Goal: Task Accomplishment & Management: Manage account settings

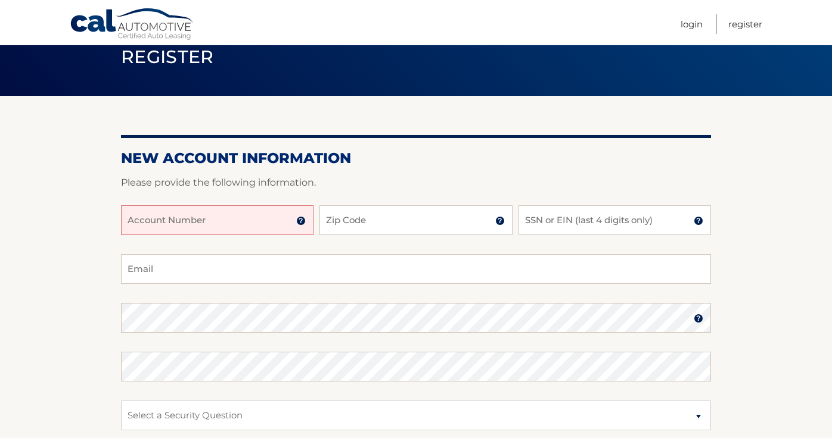
scroll to position [55, 0]
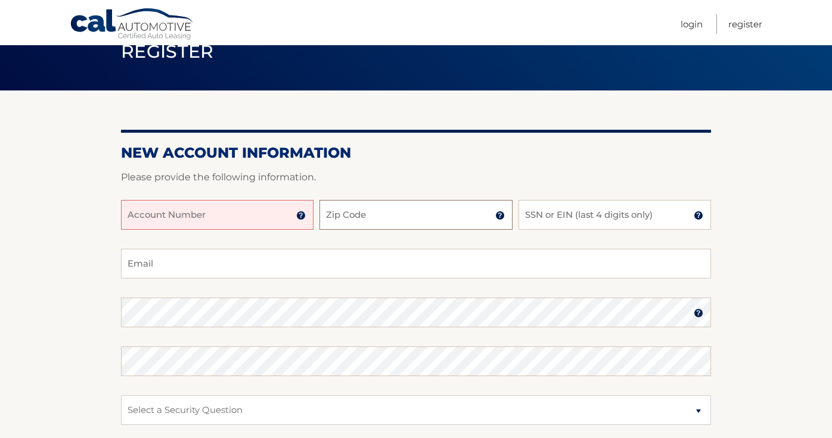
click at [379, 217] on input "Zip Code" at bounding box center [415, 215] width 192 height 30
click at [303, 217] on img at bounding box center [301, 216] width 10 height 10
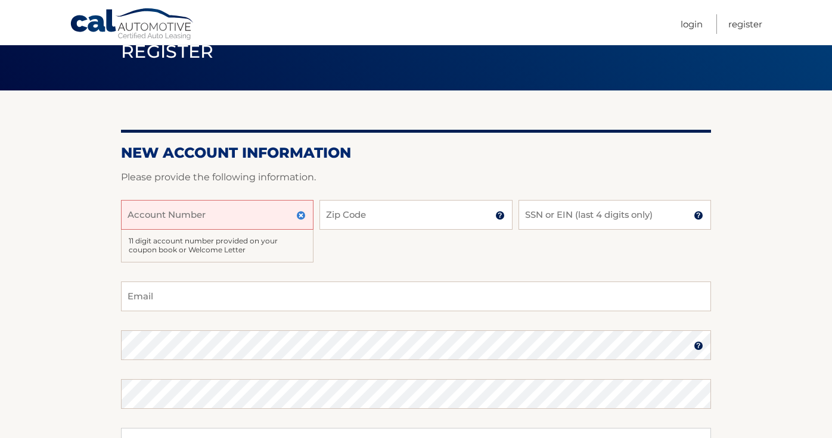
click at [208, 219] on input "Account Number" at bounding box center [217, 215] width 192 height 30
click at [302, 218] on img at bounding box center [301, 216] width 10 height 10
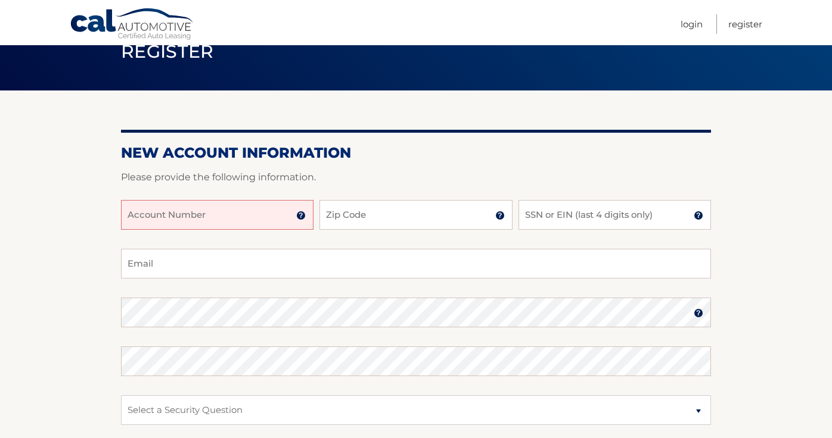
click at [157, 217] on input "Account Number" at bounding box center [217, 215] width 192 height 30
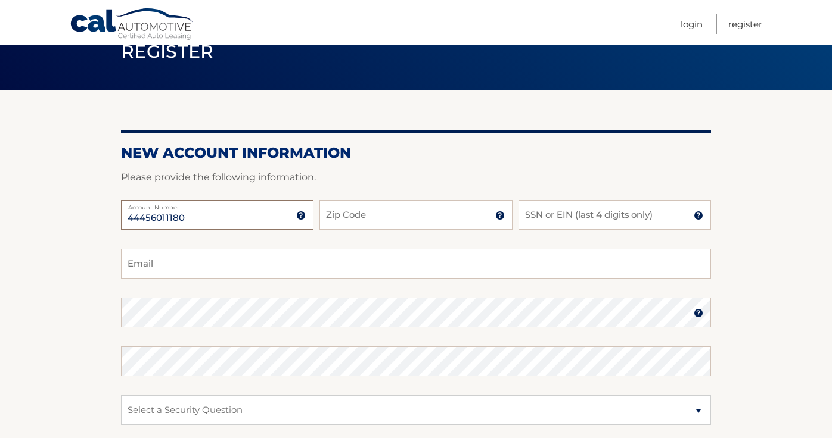
type input "44456011180"
click at [333, 209] on input "Zip Code" at bounding box center [415, 215] width 192 height 30
type input "07666"
click at [578, 216] on input "SSN or EIN (last 4 digits only)" at bounding box center [614, 215] width 192 height 30
type input "2"
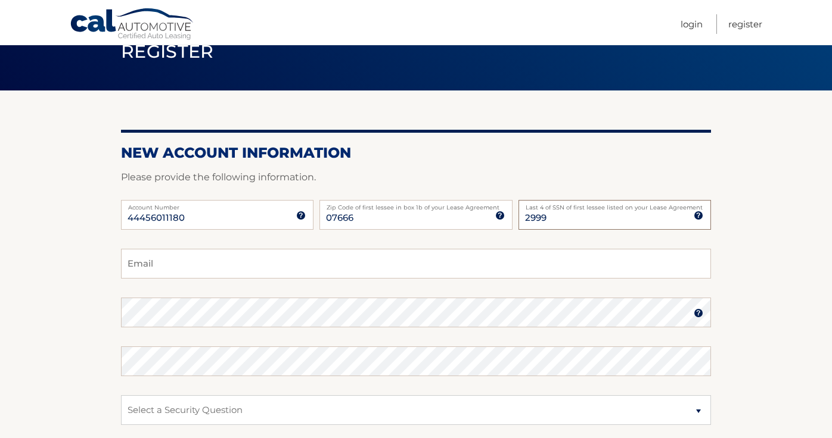
type input "2999"
click at [419, 256] on input "Email" at bounding box center [416, 264] width 590 height 30
type input "cdeville@optonline.net"
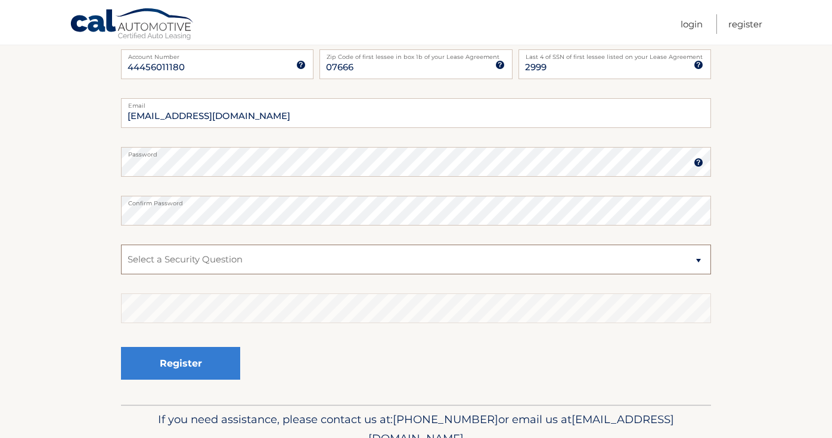
scroll to position [210, 0]
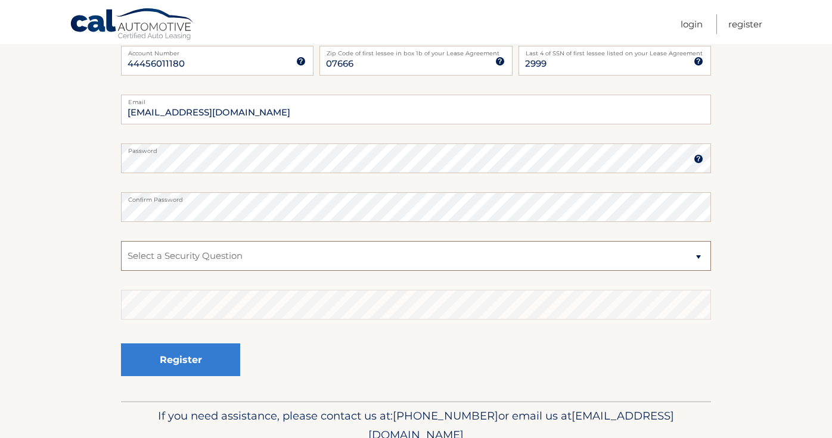
click at [221, 257] on select "Select a Security Question What was the name of your elementary school? What is…" at bounding box center [416, 256] width 590 height 30
select select "2"
click at [121, 241] on select "Select a Security Question What was the name of your elementary school? What is…" at bounding box center [416, 256] width 590 height 30
click at [304, 361] on div "Register" at bounding box center [416, 360] width 590 height 43
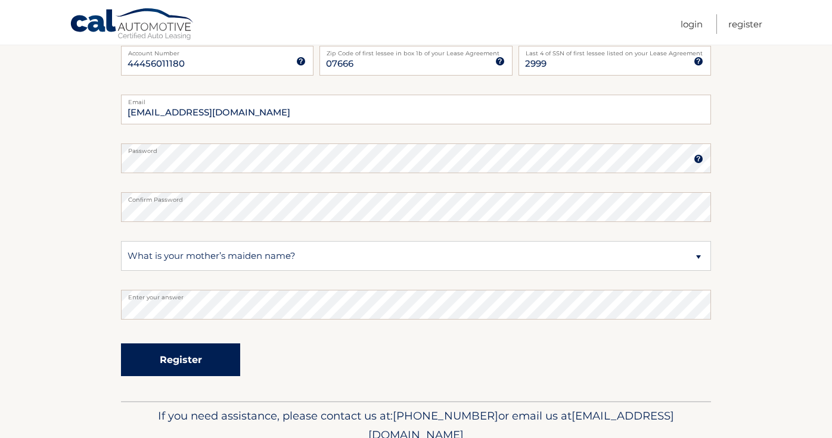
click at [174, 360] on button "Register" at bounding box center [180, 360] width 119 height 33
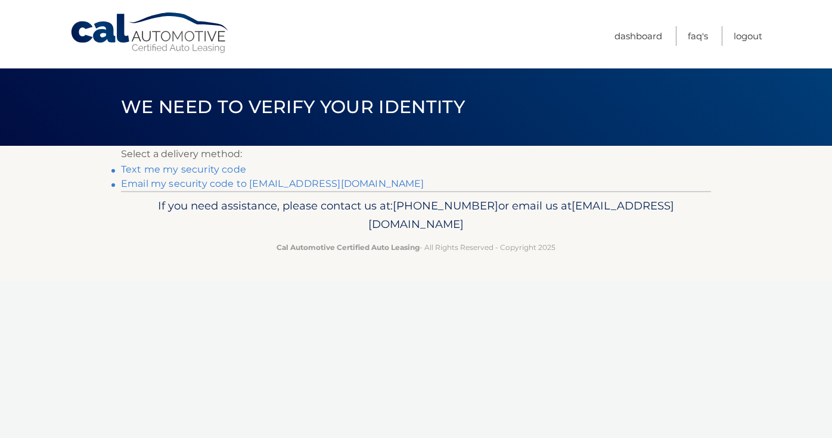
click at [172, 170] on link "Text me my security code" at bounding box center [183, 169] width 125 height 11
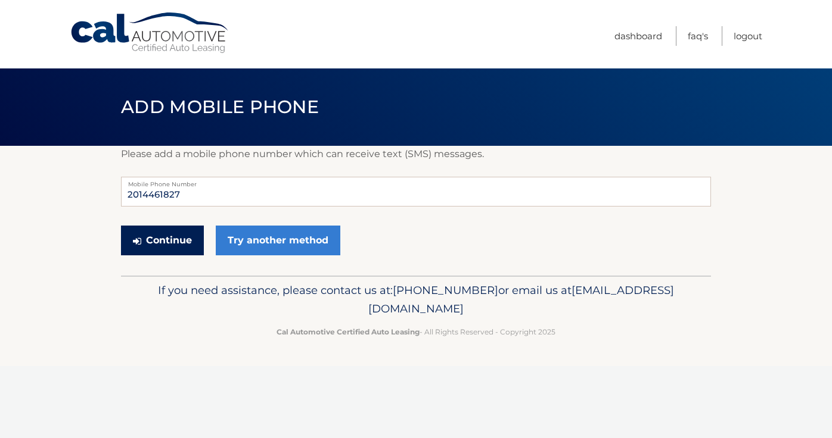
click at [174, 241] on button "Continue" at bounding box center [162, 241] width 83 height 30
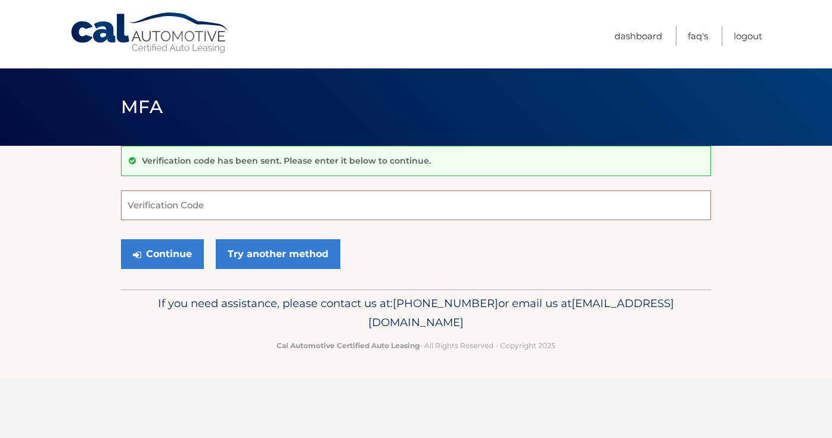
click at [180, 213] on input "Verification Code" at bounding box center [416, 206] width 590 height 30
type input "641691"
click at [174, 253] on button "Continue" at bounding box center [162, 254] width 83 height 30
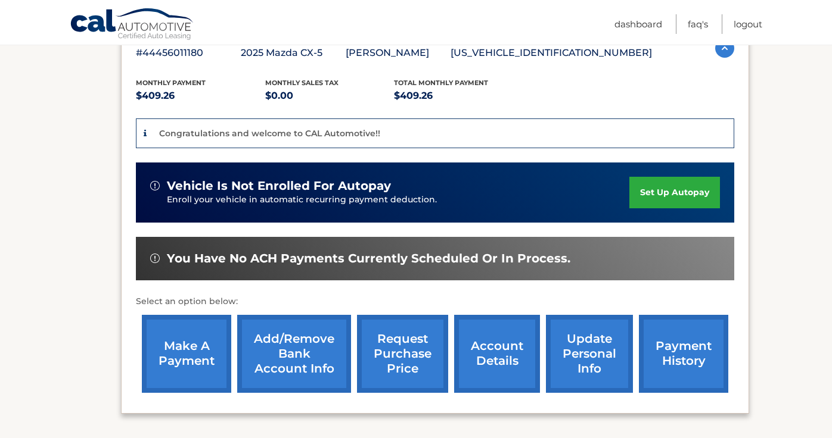
scroll to position [223, 0]
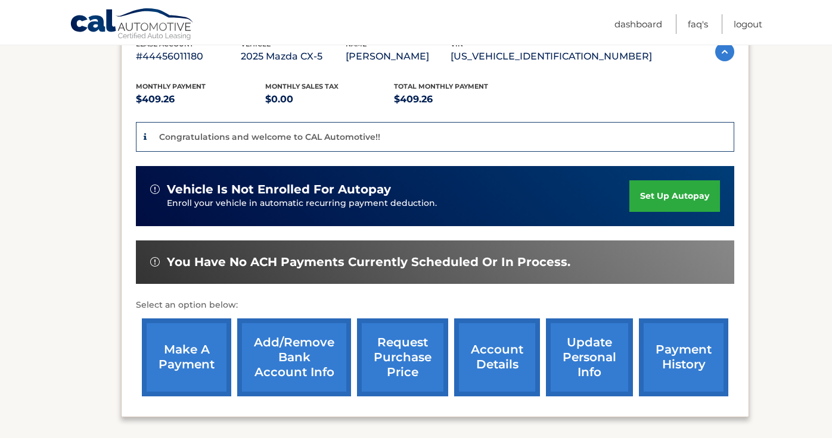
click at [677, 191] on link "set up autopay" at bounding box center [674, 196] width 91 height 32
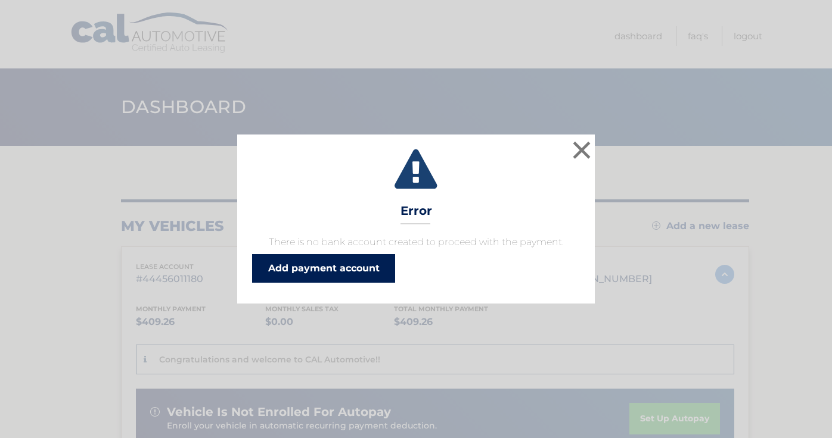
click at [347, 267] on link "Add payment account" at bounding box center [323, 268] width 143 height 29
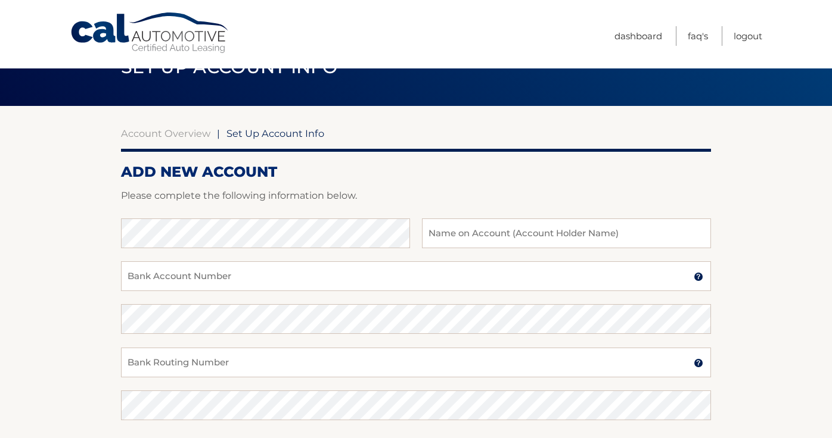
scroll to position [45, 0]
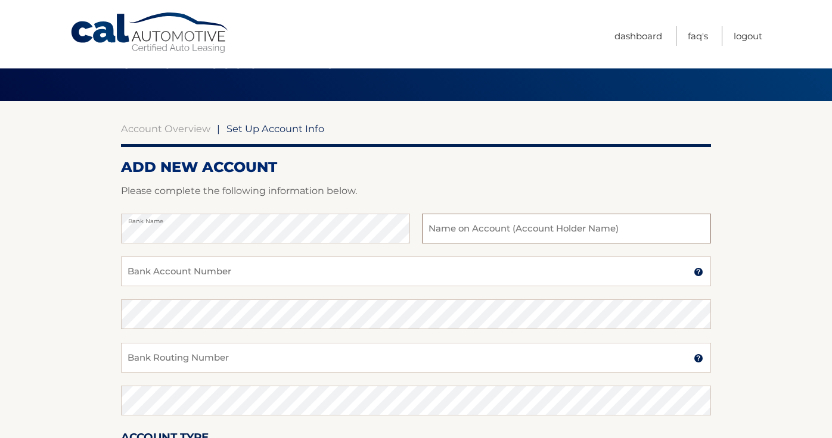
click at [465, 232] on input "text" at bounding box center [566, 229] width 289 height 30
type input "[PERSON_NAME]"
click at [188, 272] on input "Bank Account Number" at bounding box center [416, 272] width 590 height 30
type input "041174557513"
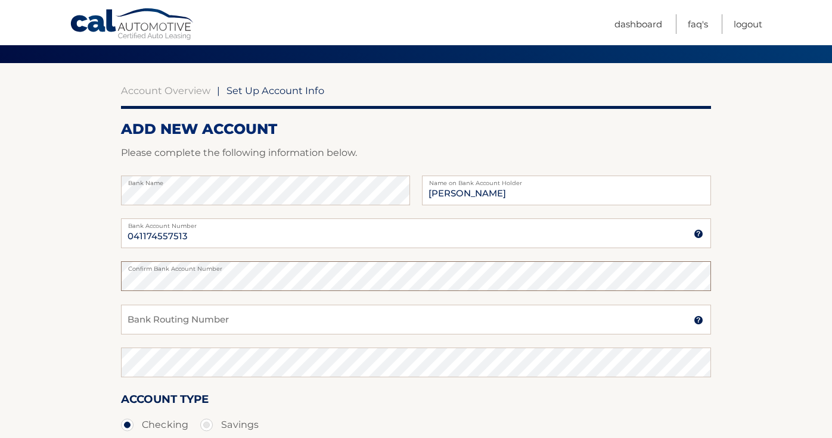
scroll to position [86, 0]
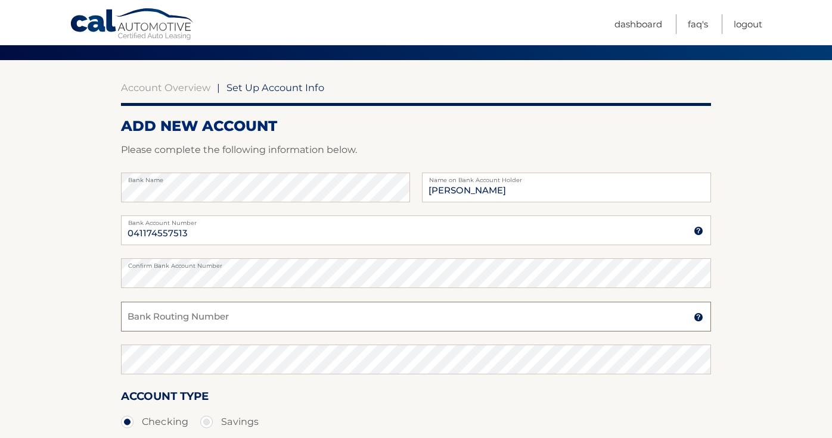
click at [268, 318] on input "Bank Routing Number" at bounding box center [416, 317] width 590 height 30
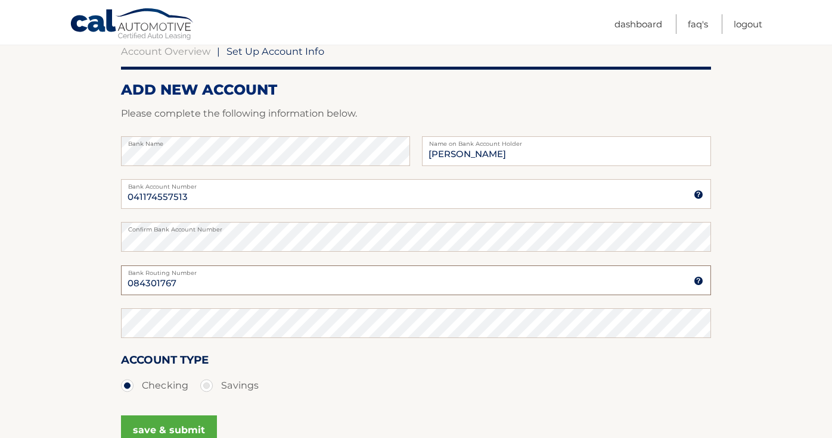
scroll to position [123, 0]
type input "084301767"
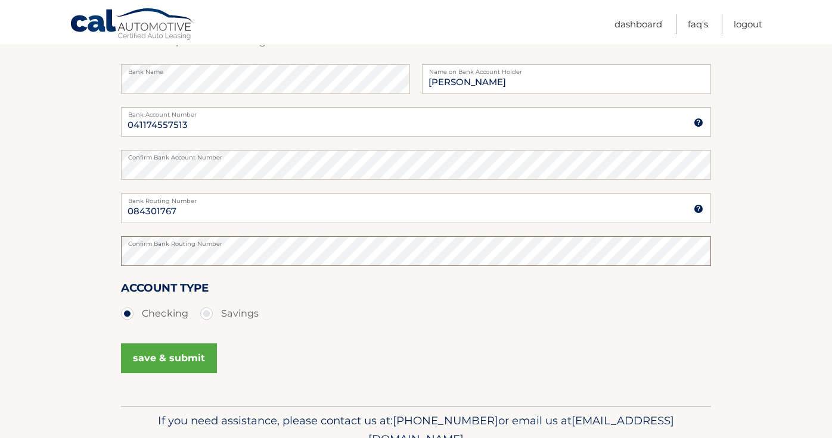
scroll to position [253, 0]
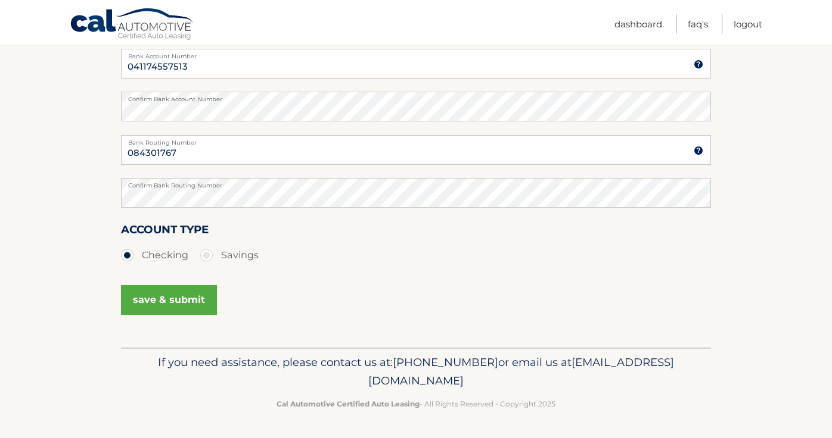
click at [169, 300] on button "save & submit" at bounding box center [169, 300] width 96 height 30
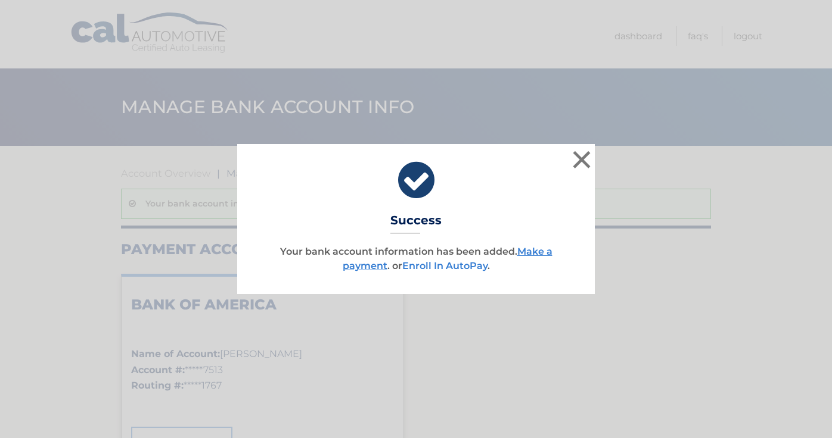
click at [464, 265] on link "Enroll In AutoPay" at bounding box center [444, 265] width 85 height 11
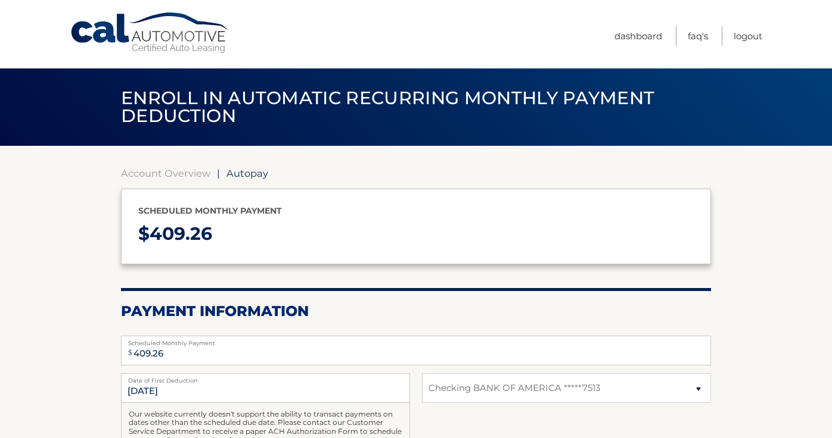
select select "OTM4NTgyNGEtODhhMy00OGY3LTgxYzMtOWNlYWY4NzgzYWMw"
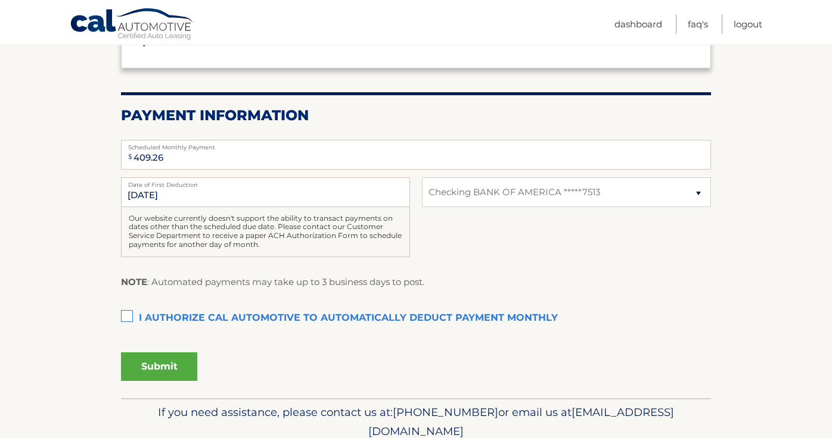
scroll to position [198, 0]
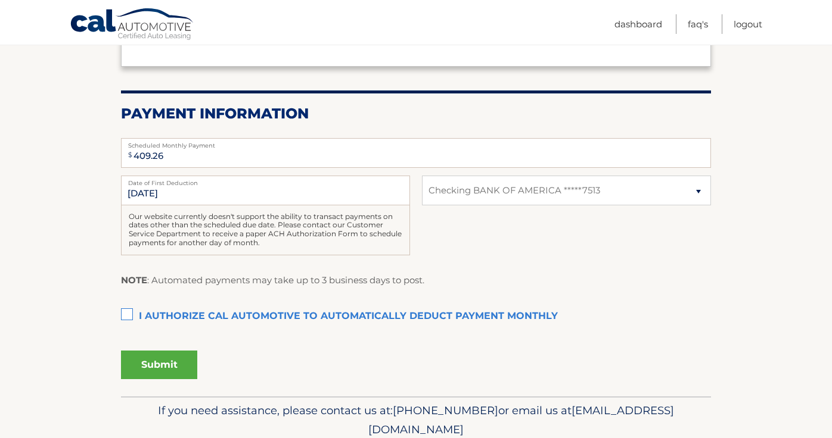
click at [128, 314] on label "I authorize cal automotive to automatically deduct payment monthly This checkbo…" at bounding box center [416, 317] width 590 height 24
click at [0, 0] on input "I authorize cal automotive to automatically deduct payment monthly This checkbo…" at bounding box center [0, 0] width 0 height 0
click at [168, 364] on button "Submit" at bounding box center [159, 365] width 76 height 29
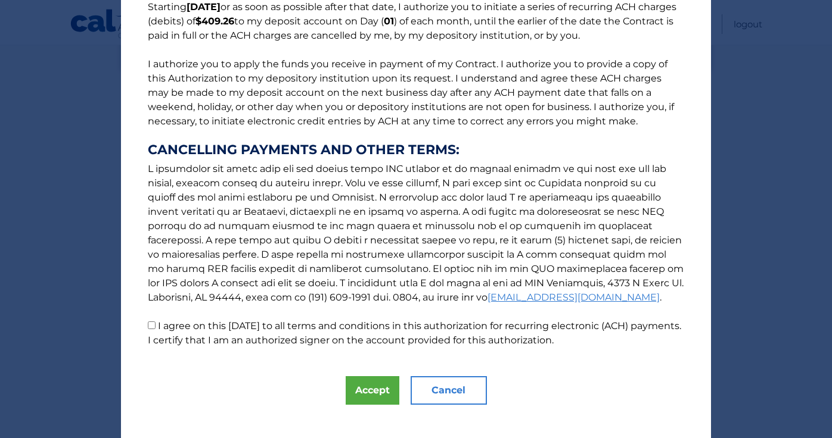
scroll to position [114, 0]
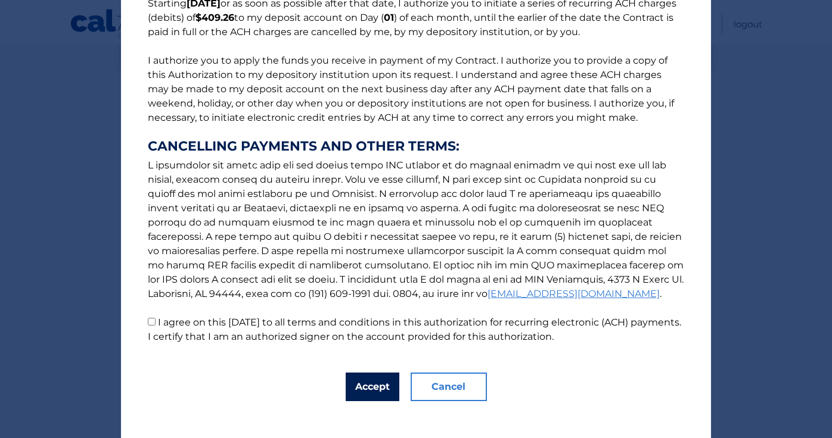
click at [372, 387] on button "Accept" at bounding box center [372, 387] width 54 height 29
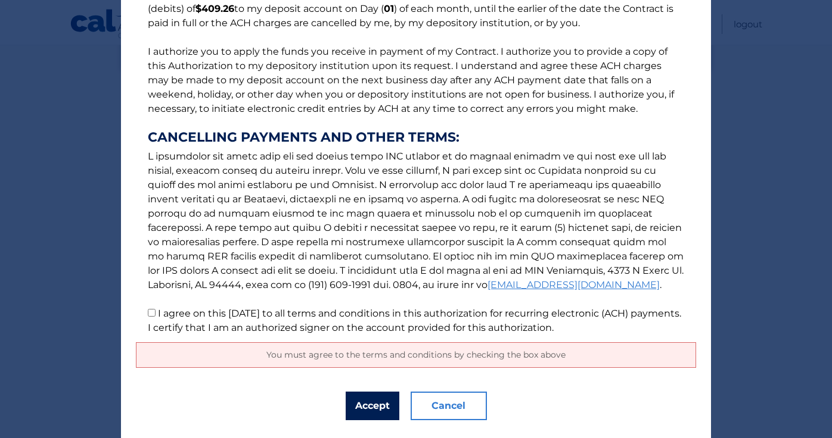
scroll to position [152, 0]
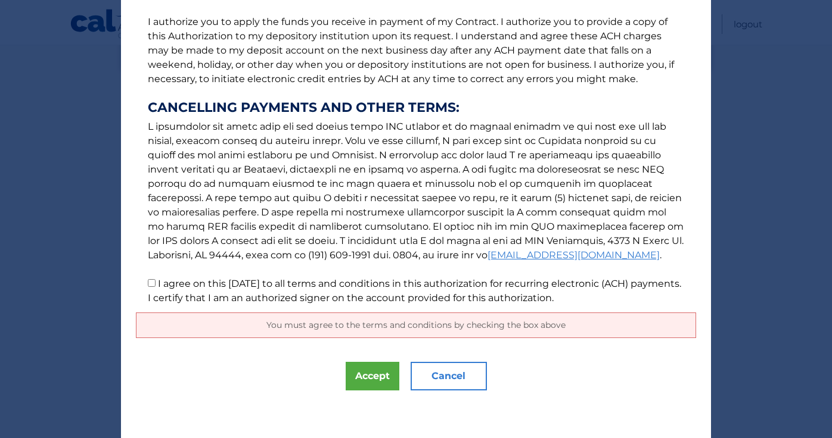
click at [151, 283] on input "I agree on this 09/21/2025 to all terms and conditions in this authorization fo…" at bounding box center [152, 283] width 8 height 8
checkbox input "true"
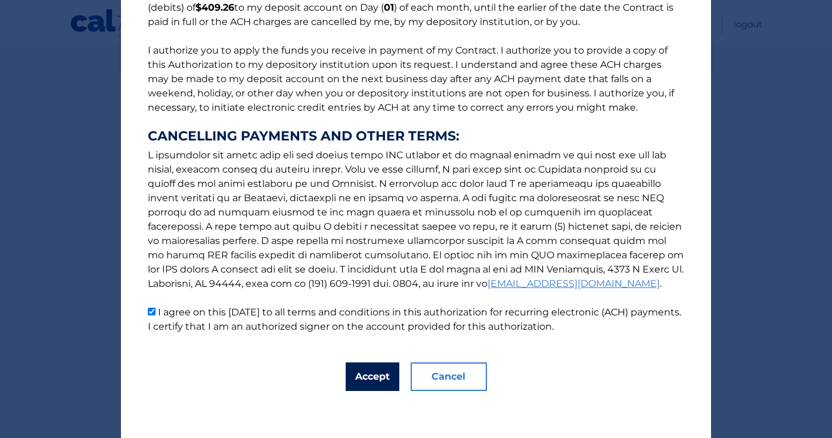
click at [369, 378] on button "Accept" at bounding box center [372, 377] width 54 height 29
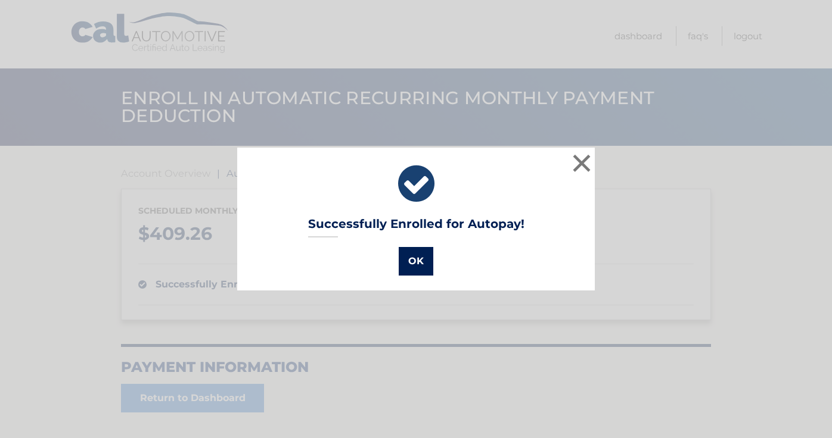
click at [418, 260] on button "OK" at bounding box center [415, 261] width 35 height 29
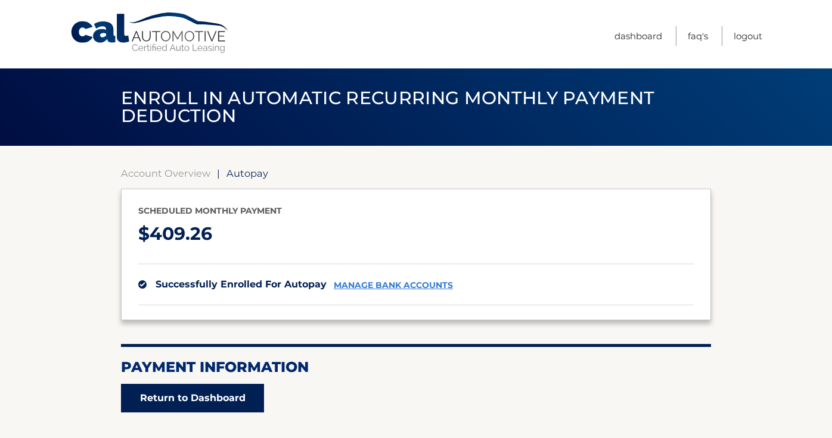
click at [238, 395] on link "Return to Dashboard" at bounding box center [192, 398] width 143 height 29
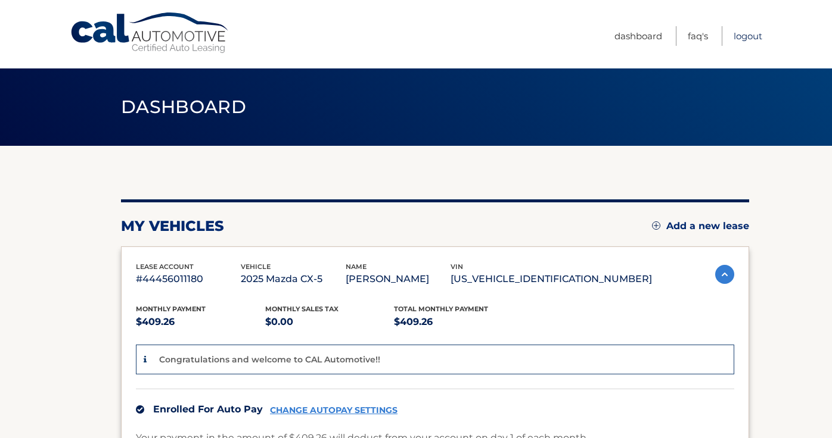
click at [748, 36] on link "Logout" at bounding box center [747, 36] width 29 height 20
